Goal: Task Accomplishment & Management: Manage account settings

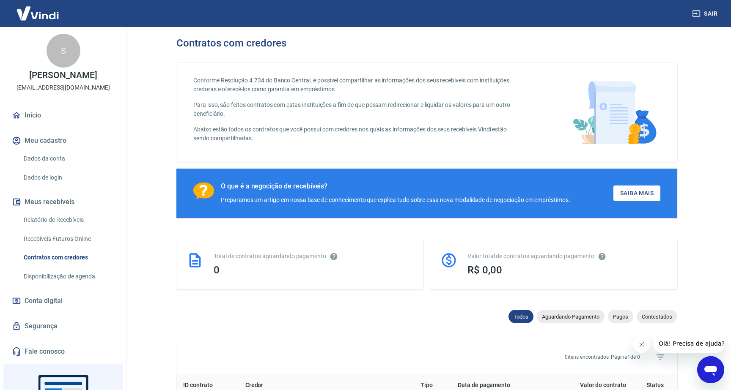
click at [33, 19] on img at bounding box center [37, 13] width 55 height 26
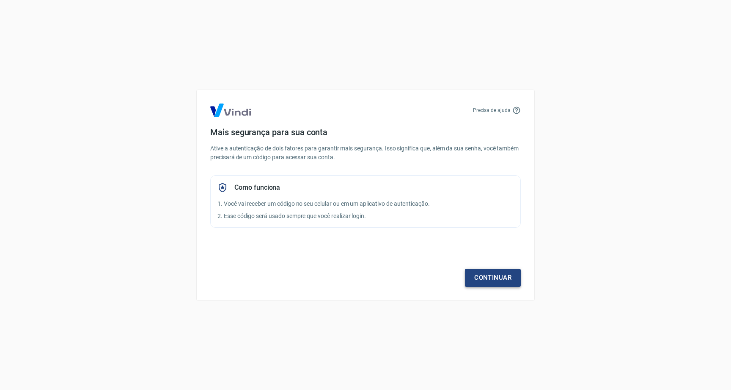
click at [501, 272] on link "Continuar" at bounding box center [493, 278] width 56 height 18
